Goal: Information Seeking & Learning: Stay updated

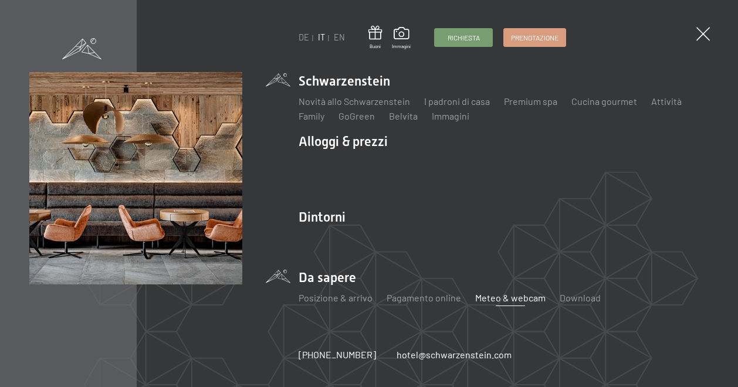
click at [489, 296] on link "Meteo & webcam" at bounding box center [510, 297] width 70 height 11
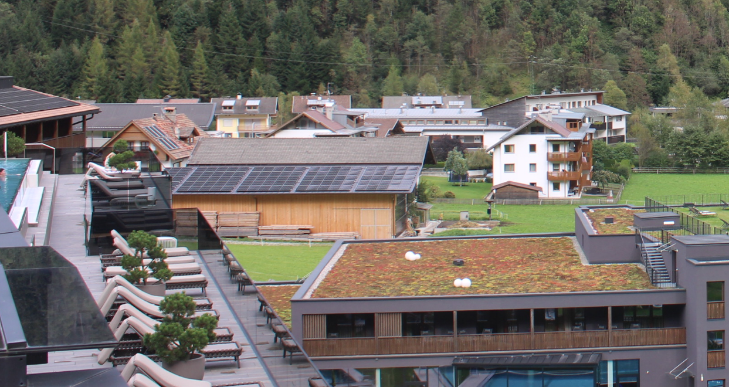
scroll to position [428, 0]
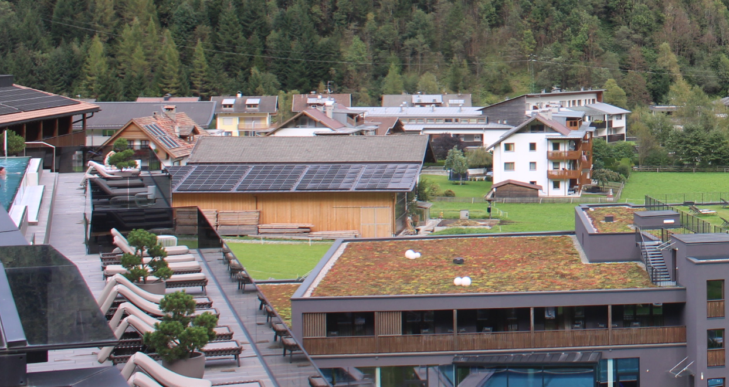
click at [248, 285] on img at bounding box center [364, 234] width 469 height 264
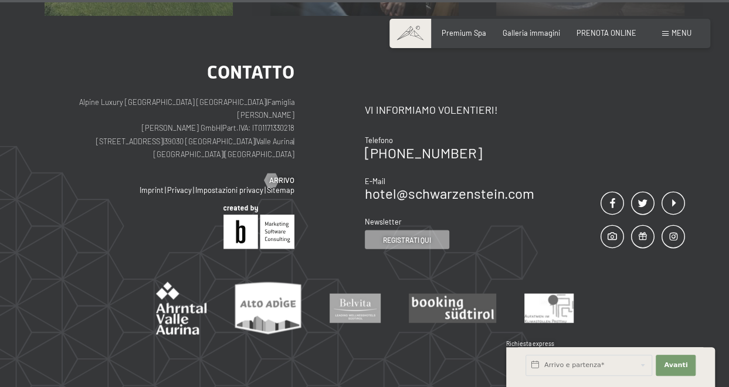
scroll to position [3343, 0]
